Goal: Transaction & Acquisition: Register for event/course

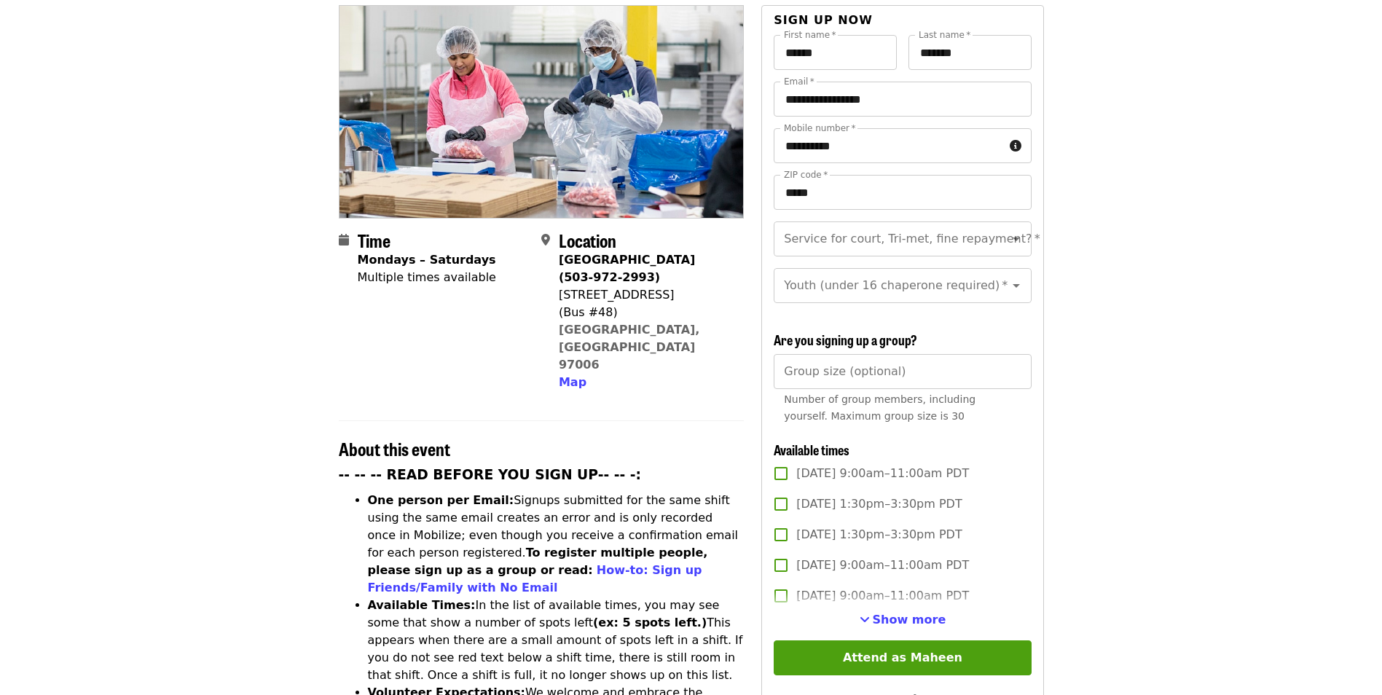
scroll to position [219, 0]
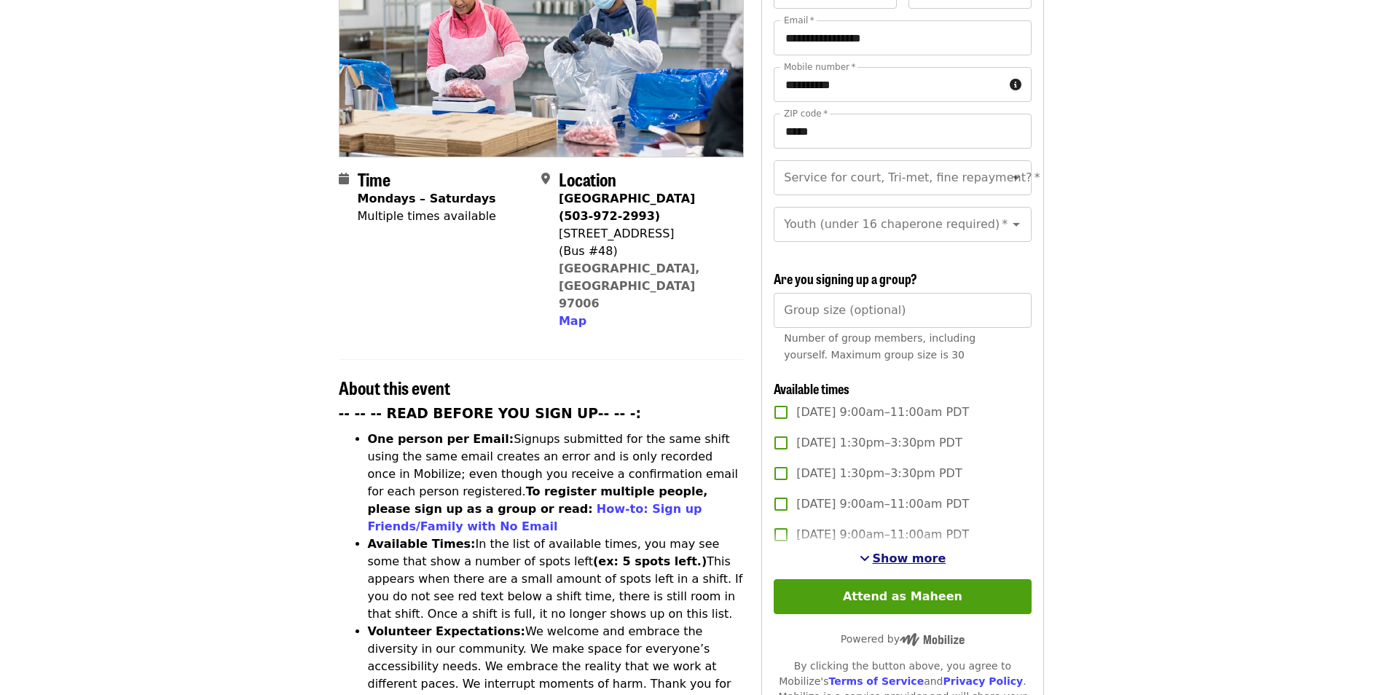
click at [907, 551] on span "Show more" at bounding box center [910, 558] width 74 height 14
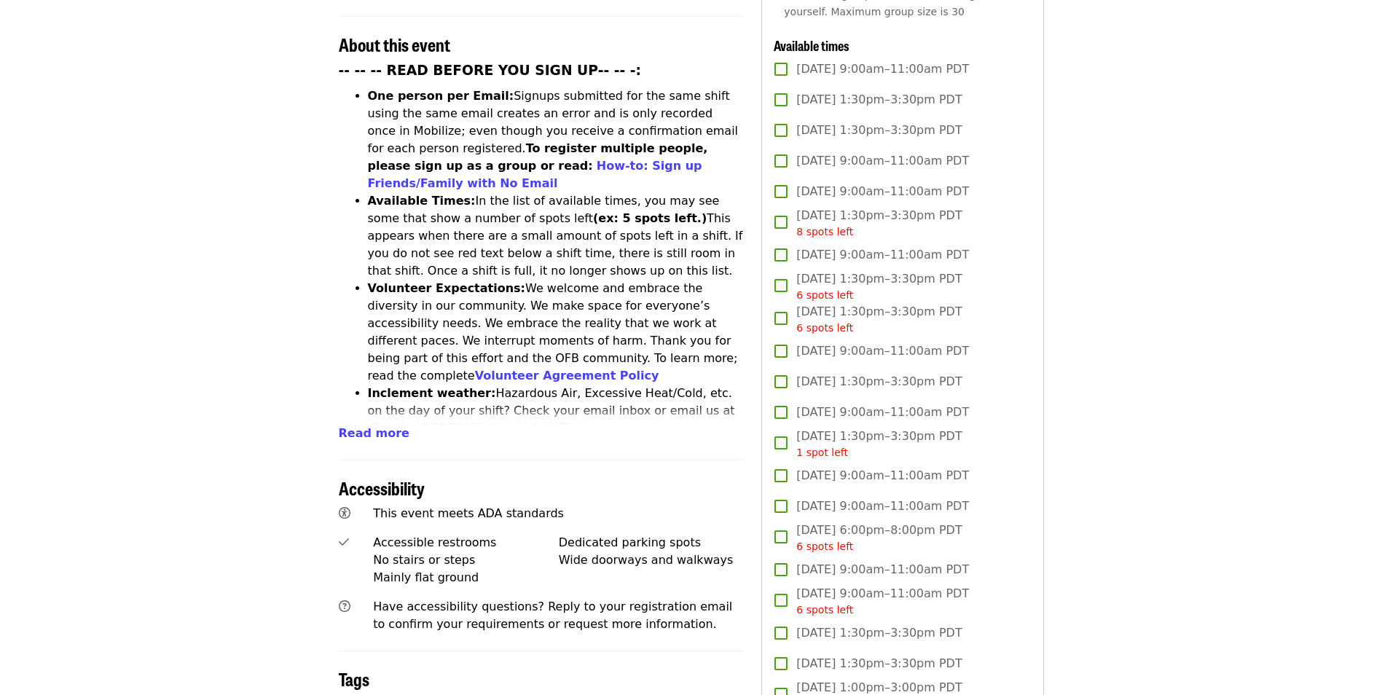
scroll to position [583, 0]
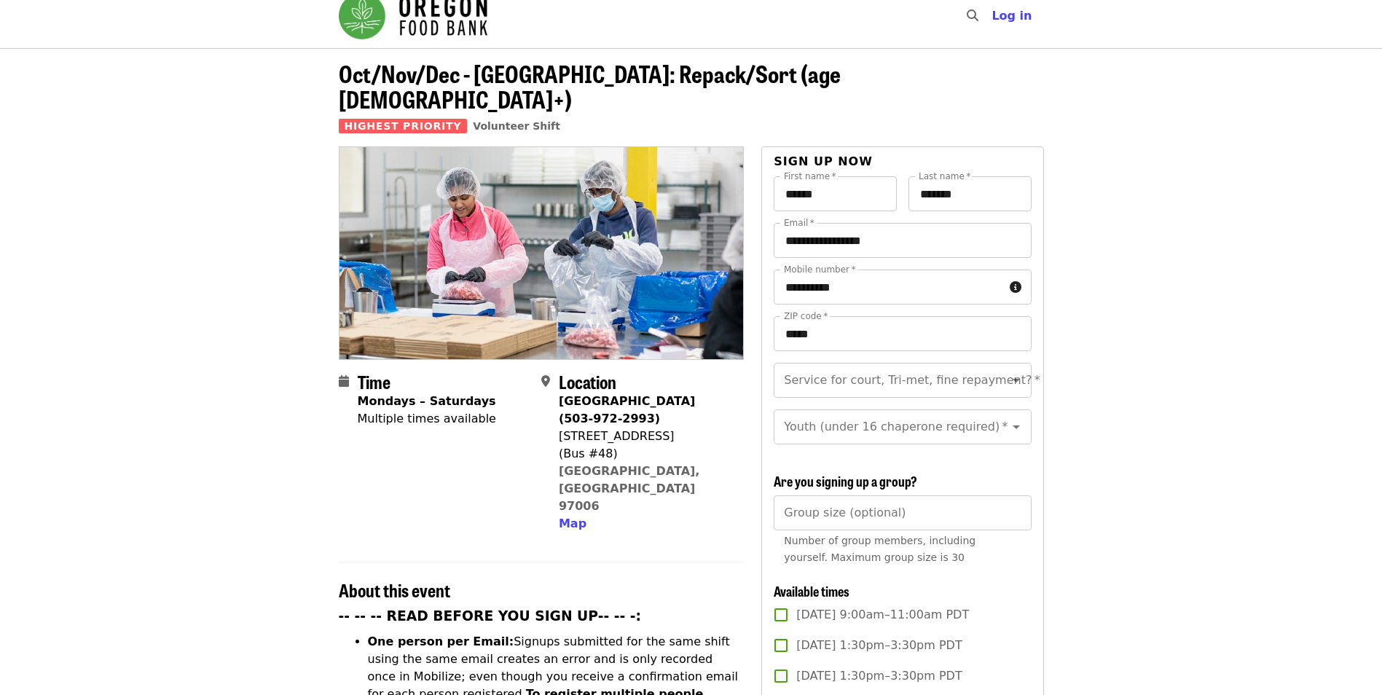
scroll to position [0, 0]
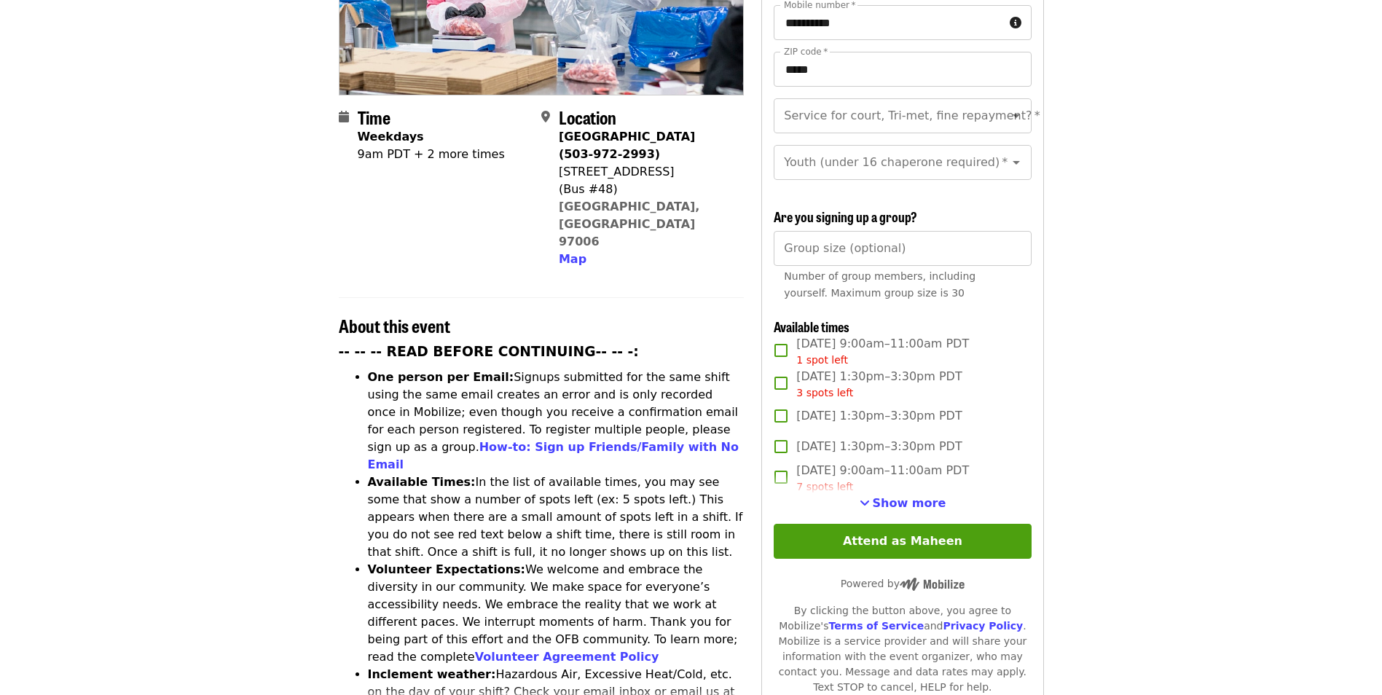
scroll to position [291, 0]
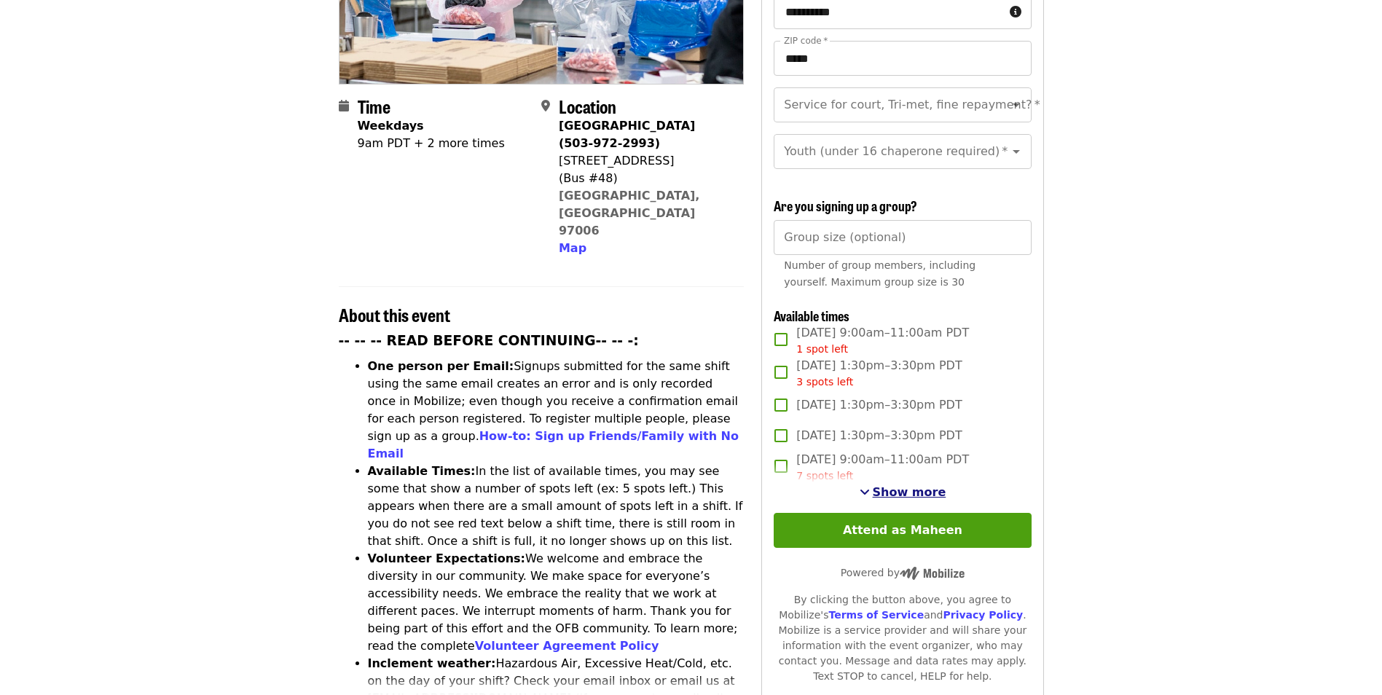
click at [906, 491] on span "Show more" at bounding box center [910, 492] width 74 height 14
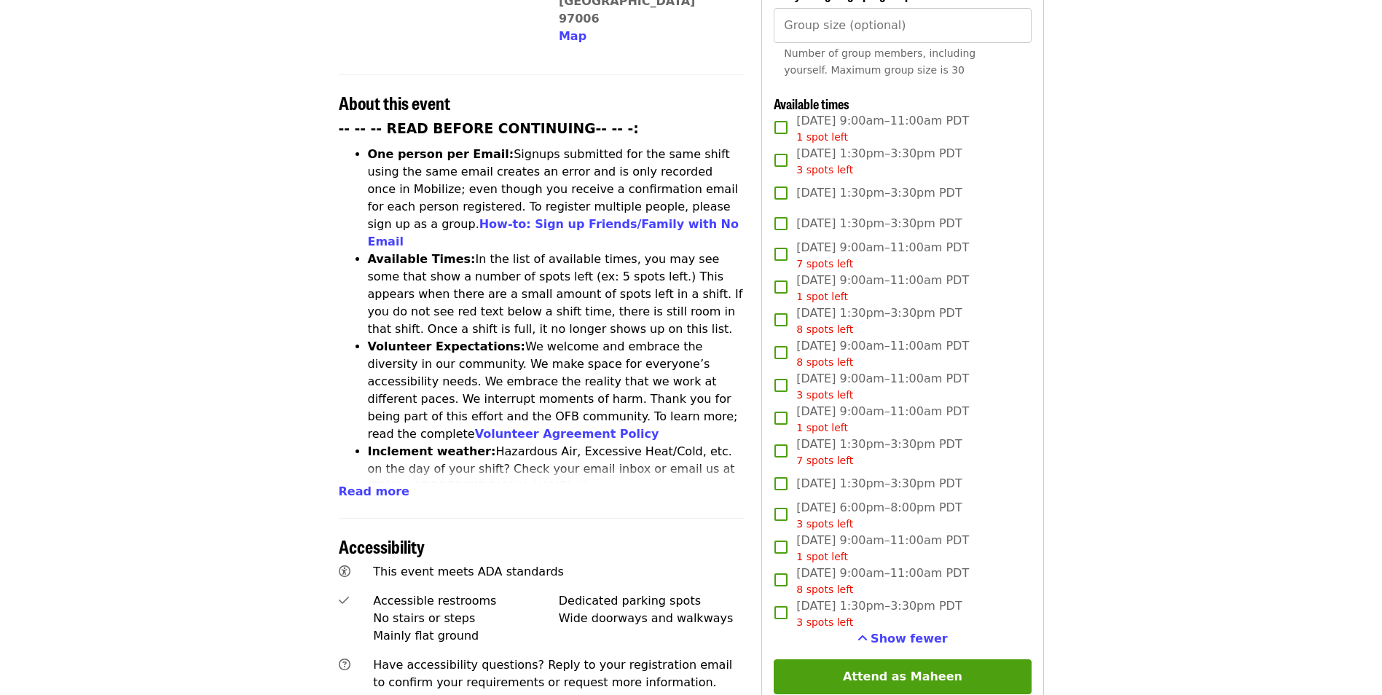
scroll to position [510, 0]
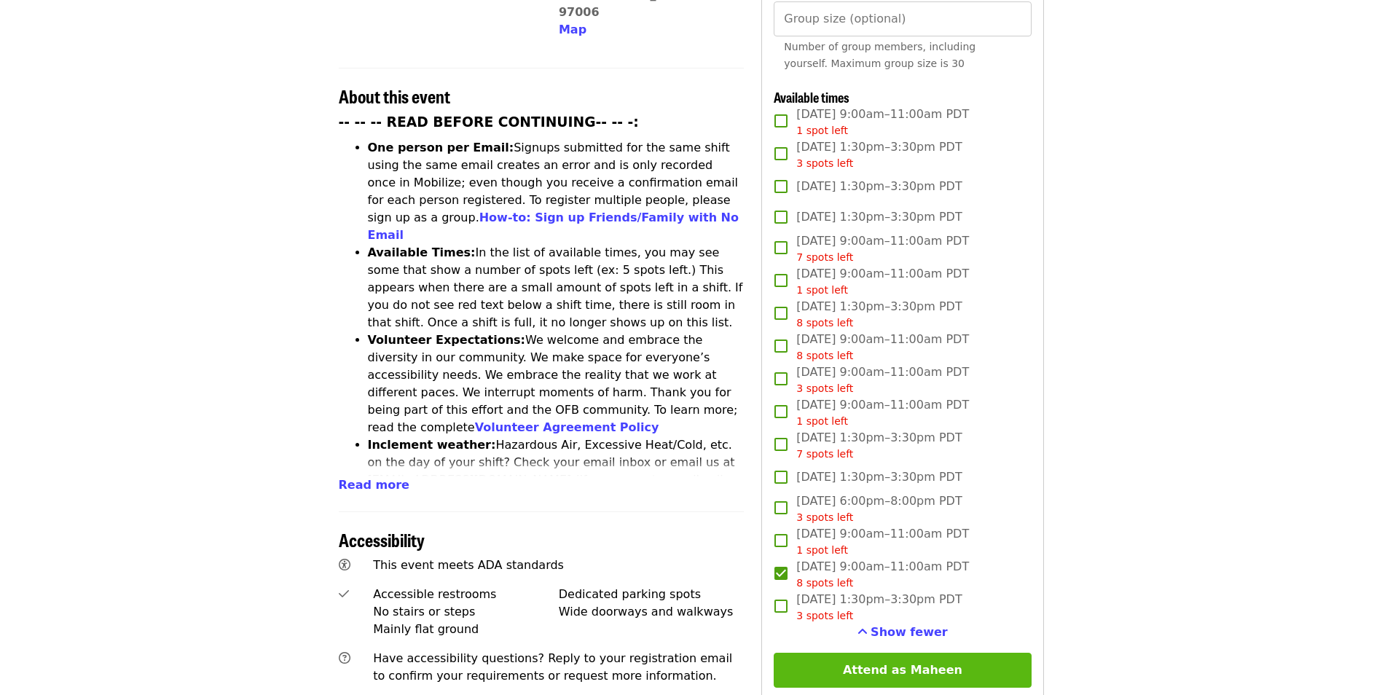
click at [898, 664] on button "Attend as Maheen" at bounding box center [902, 670] width 257 height 35
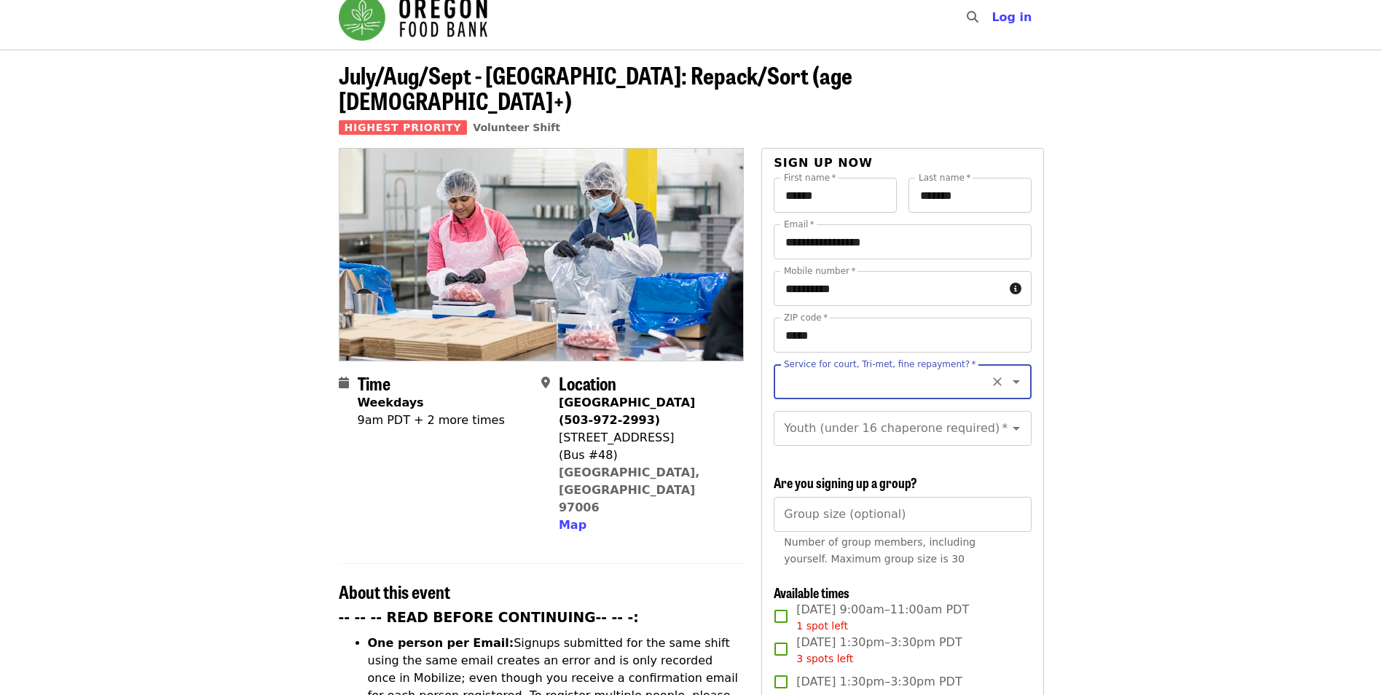
scroll to position [0, 0]
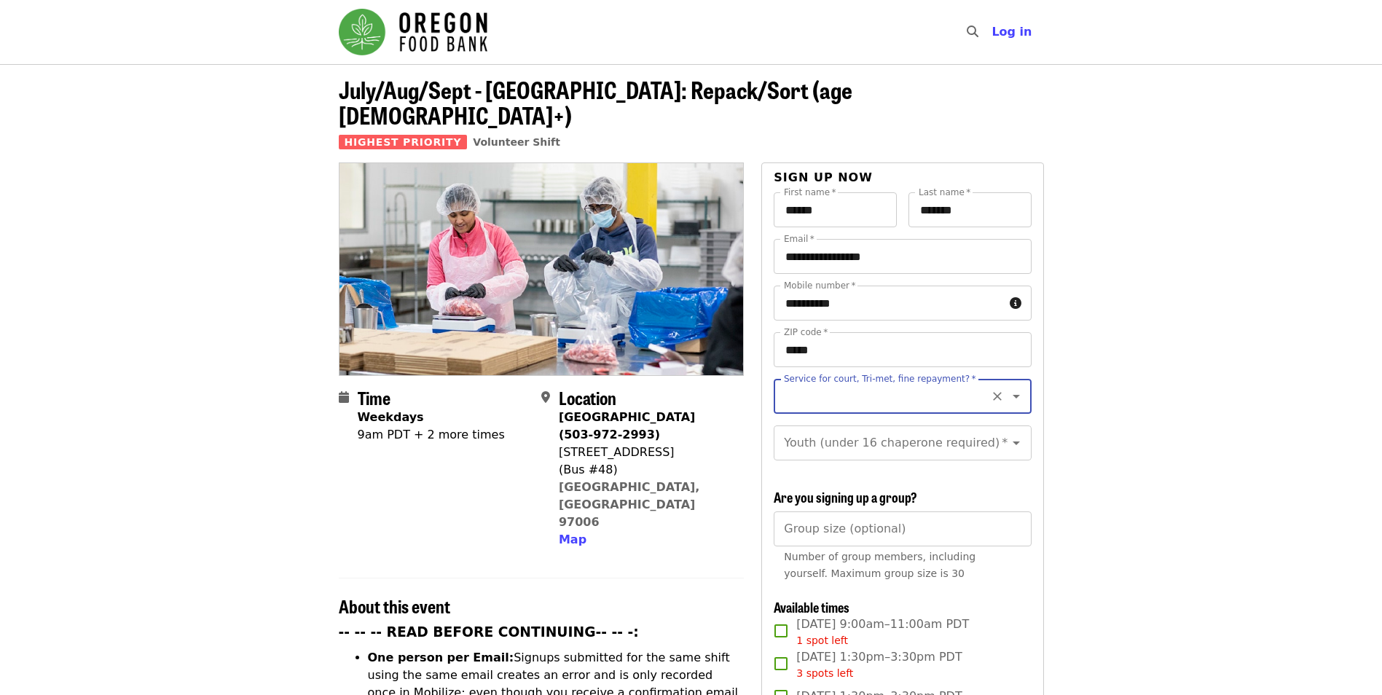
click at [1007, 388] on icon "Open" at bounding box center [1015, 396] width 17 height 17
click at [797, 409] on li "No" at bounding box center [897, 410] width 246 height 26
type input "**"
click at [1009, 434] on icon "Open" at bounding box center [1015, 442] width 17 height 17
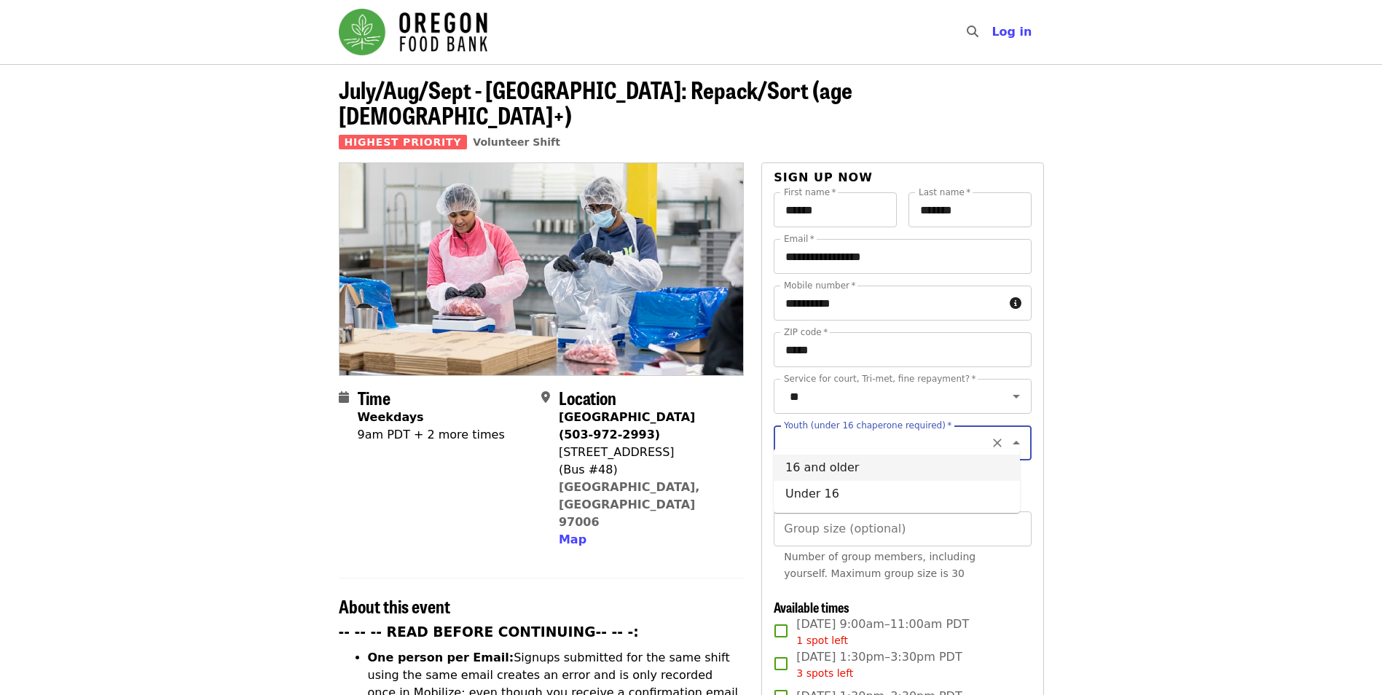
click at [843, 471] on li "16 and older" at bounding box center [897, 468] width 246 height 26
type input "**********"
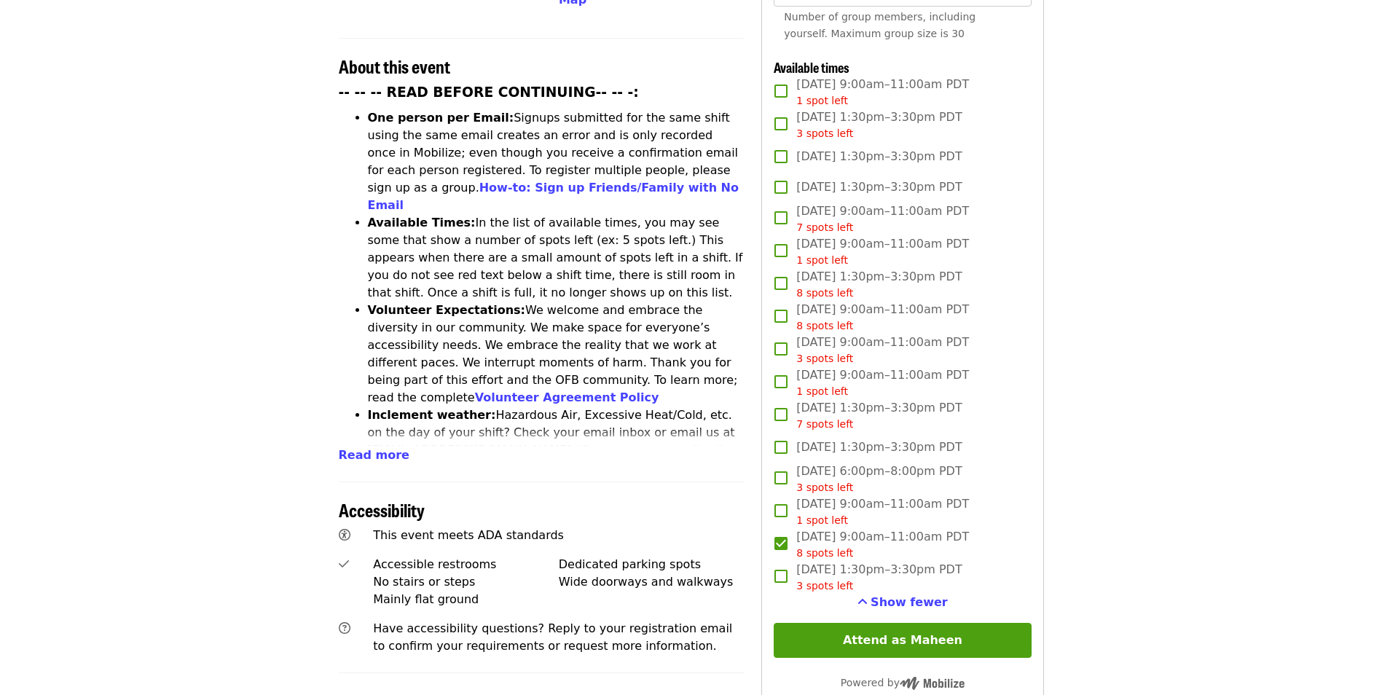
scroll to position [583, 0]
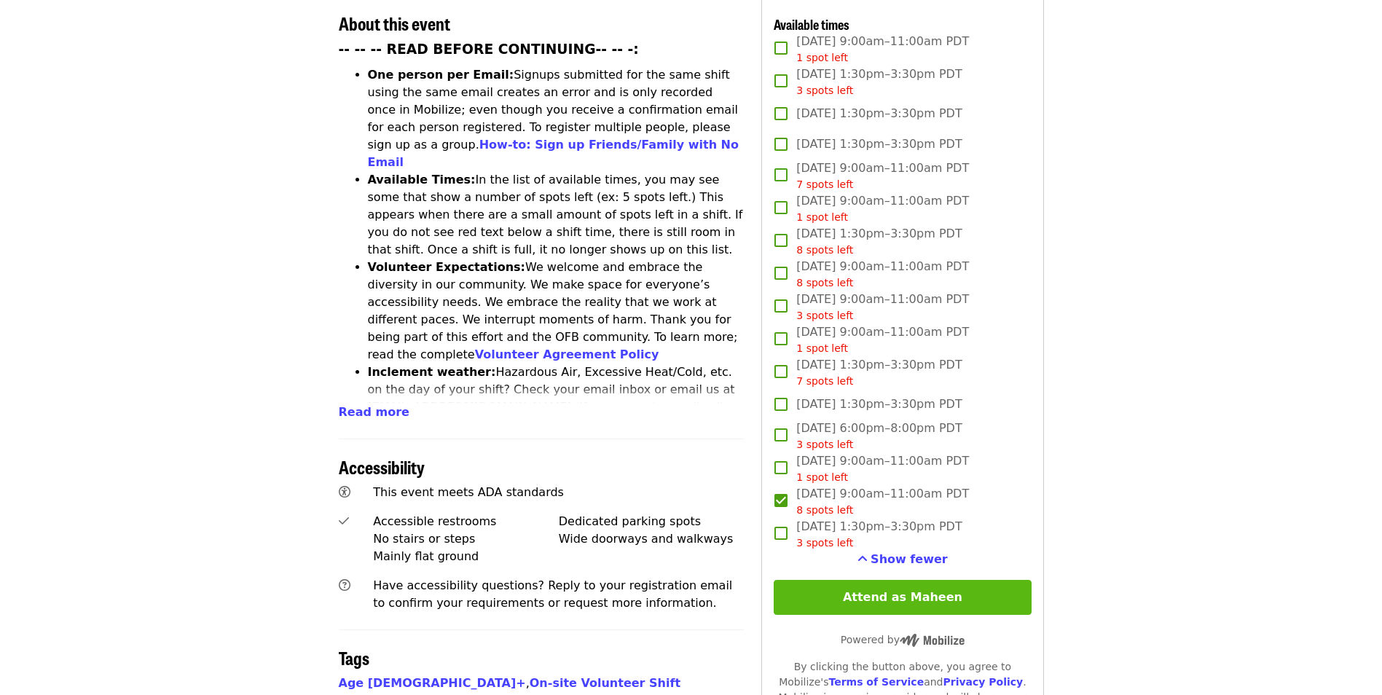
click at [911, 580] on button "Attend as Maheen" at bounding box center [902, 597] width 257 height 35
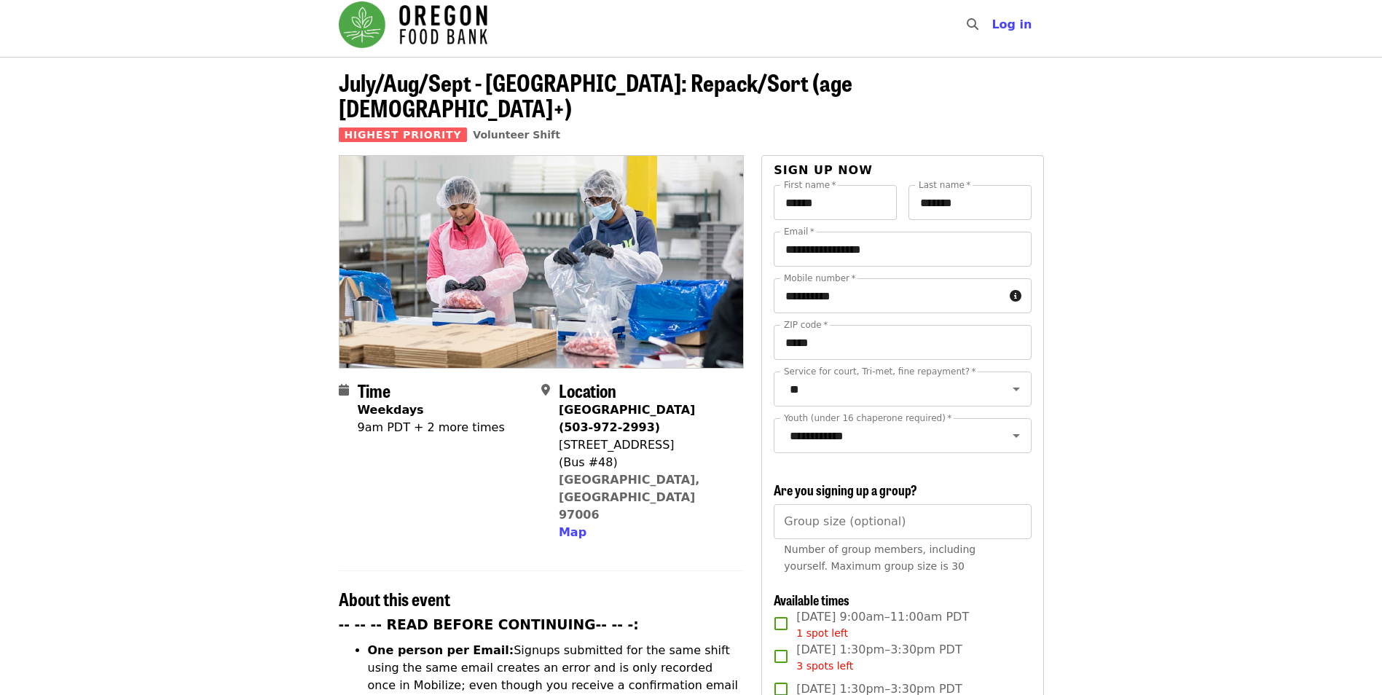
scroll to position [0, 0]
